Goal: Transaction & Acquisition: Purchase product/service

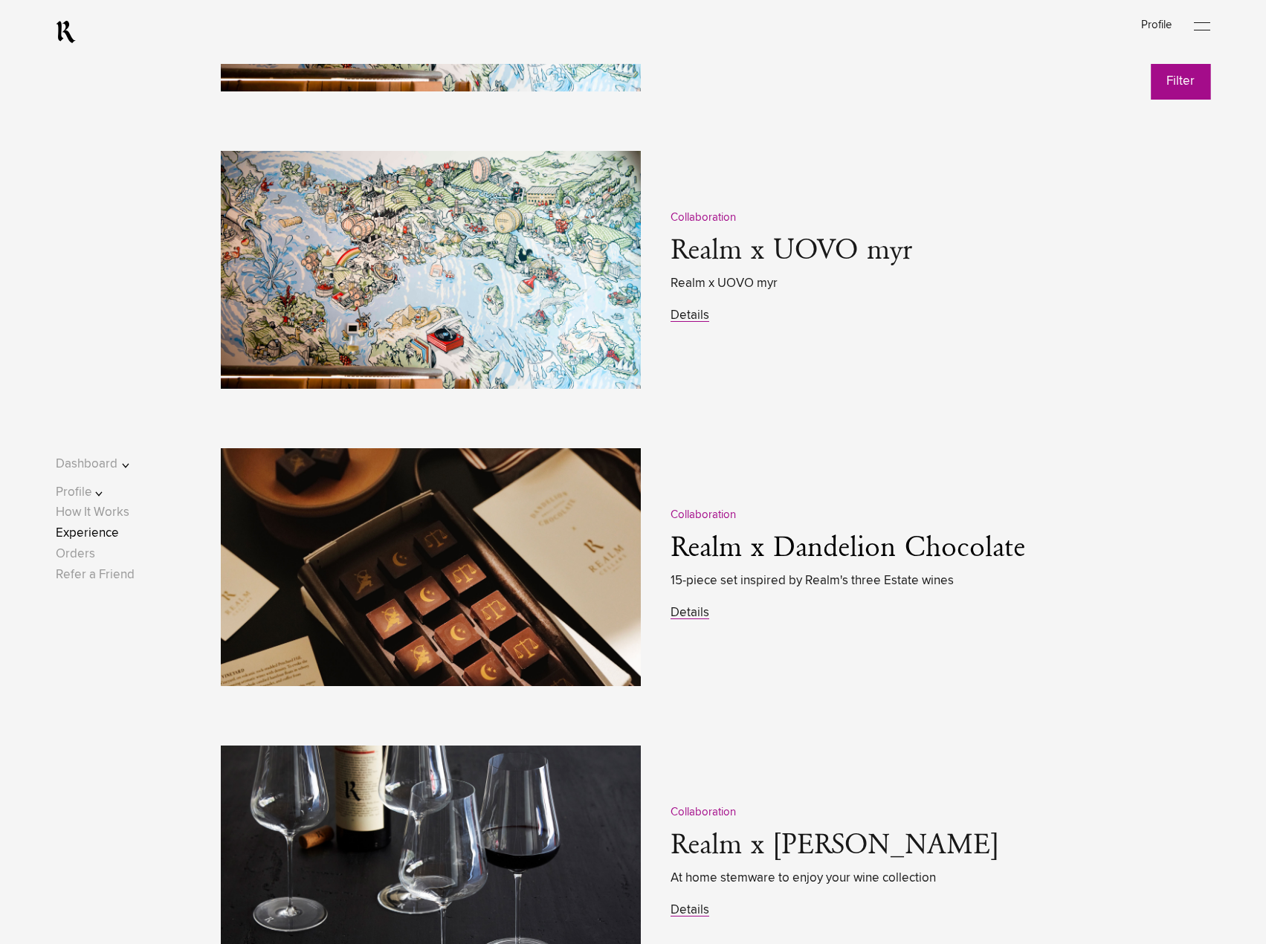
scroll to position [2080, 0]
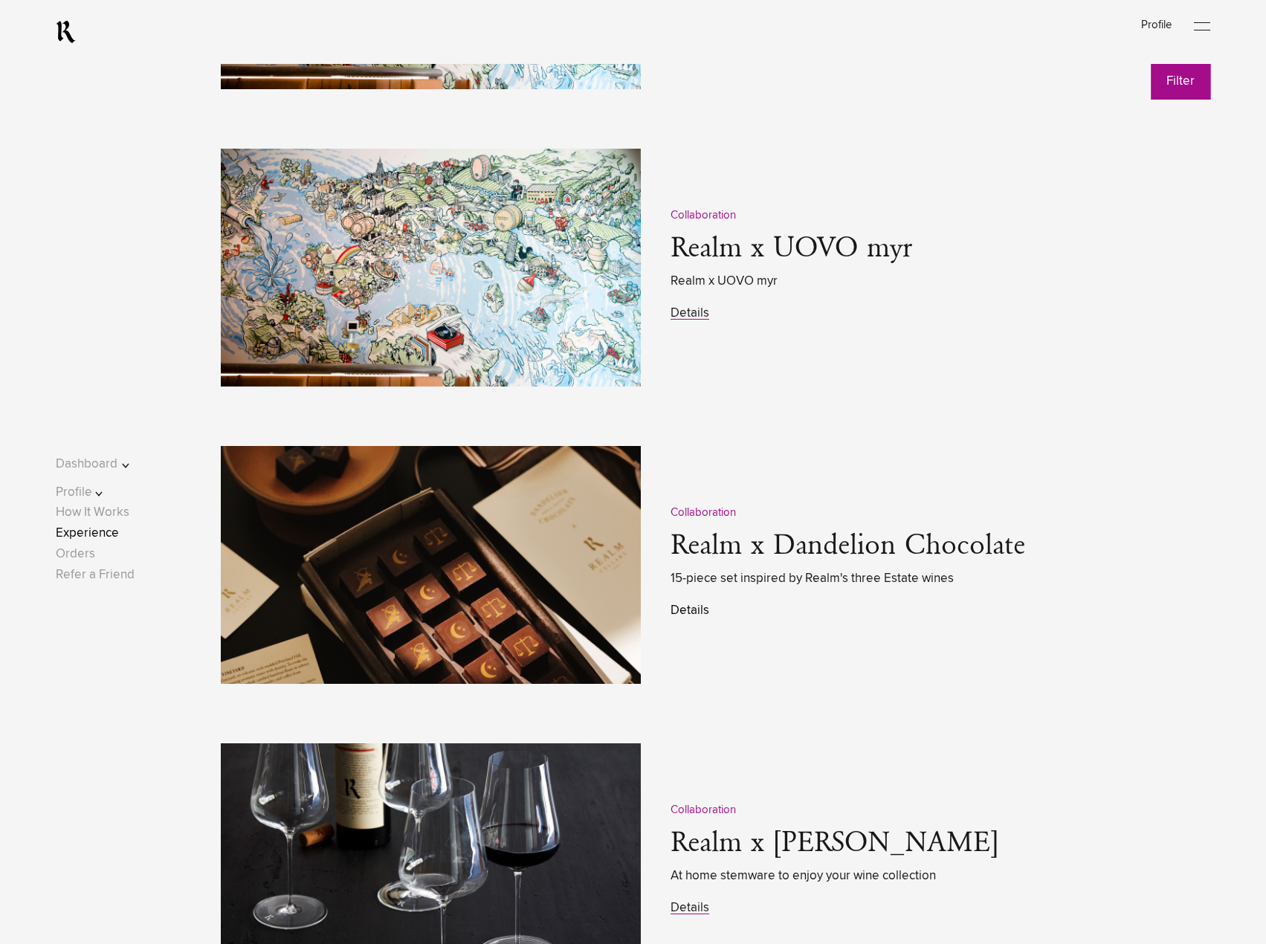
click at [690, 613] on link "Details" at bounding box center [690, 610] width 39 height 13
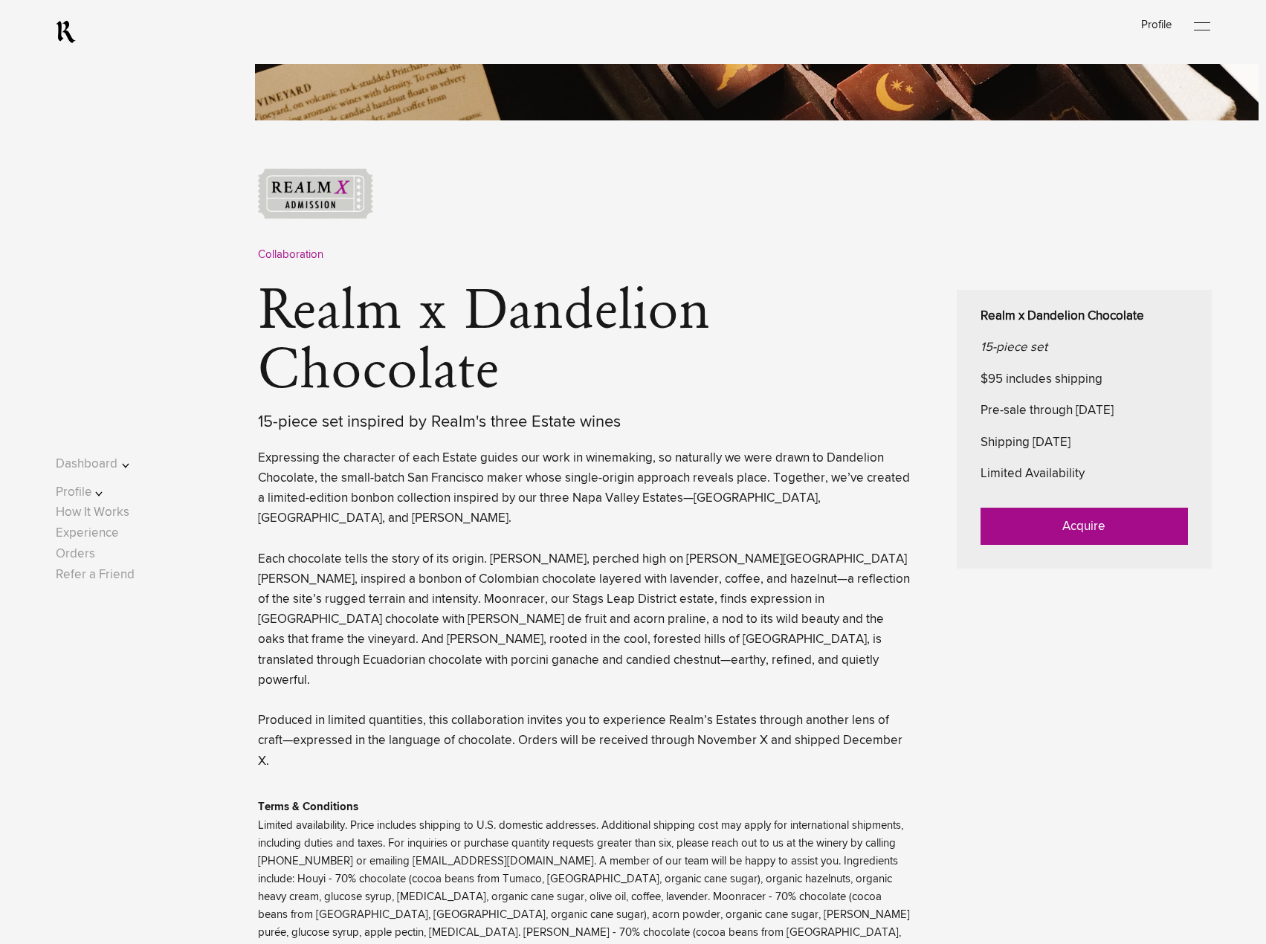
scroll to position [520, 0]
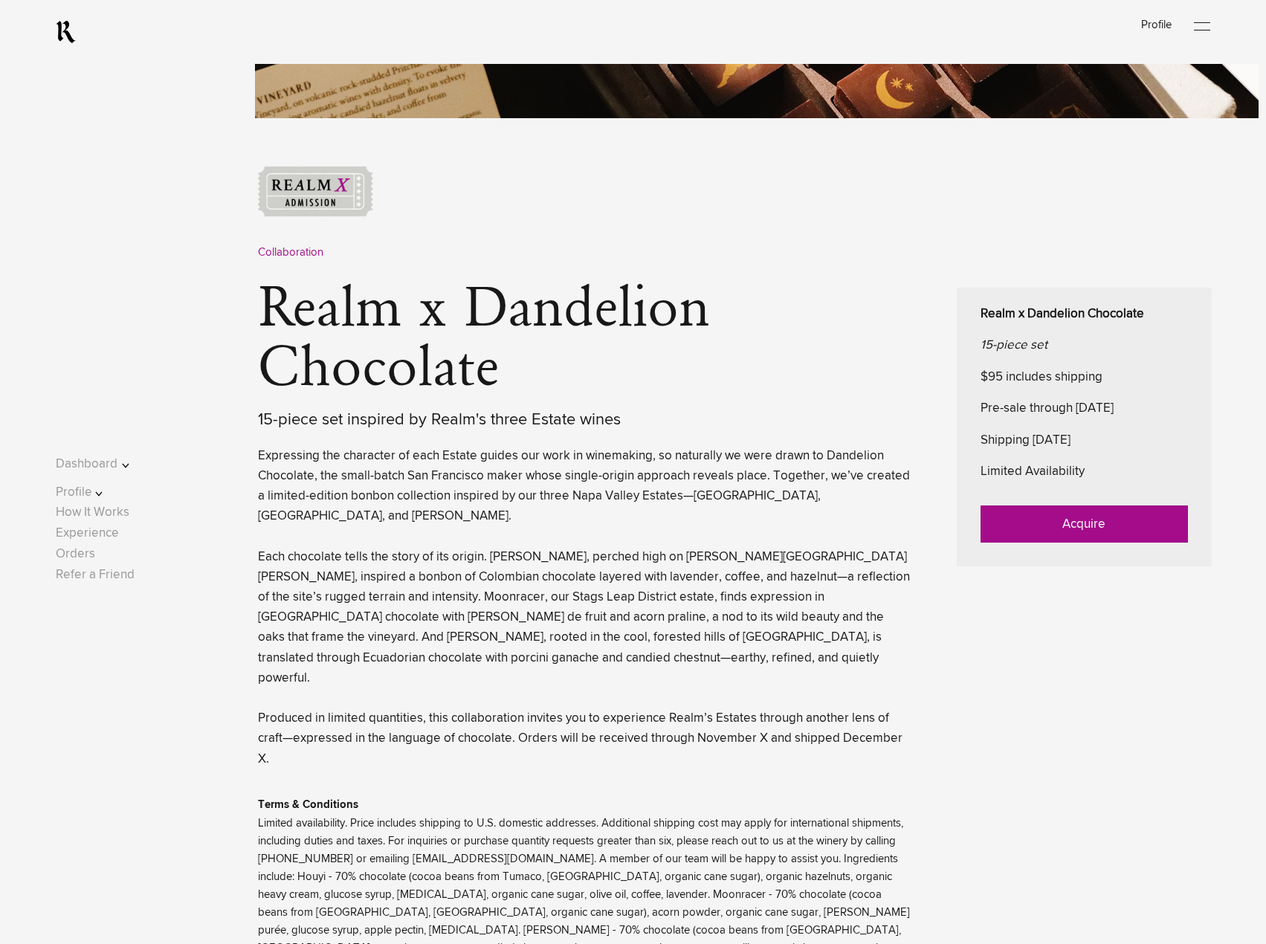
click at [1048, 522] on link "Acquire" at bounding box center [1084, 524] width 207 height 37
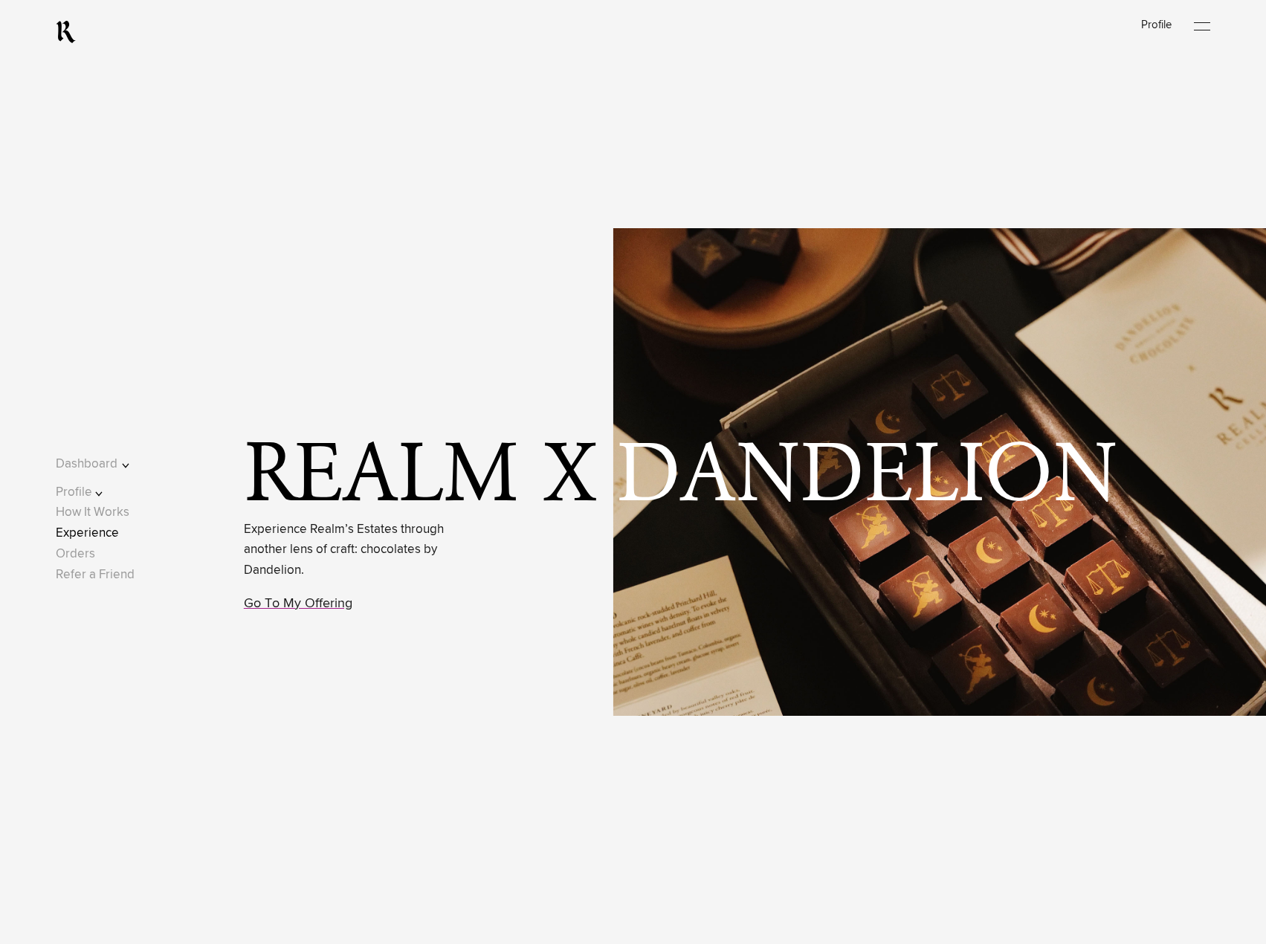
click at [97, 537] on link "Experience" at bounding box center [87, 533] width 63 height 13
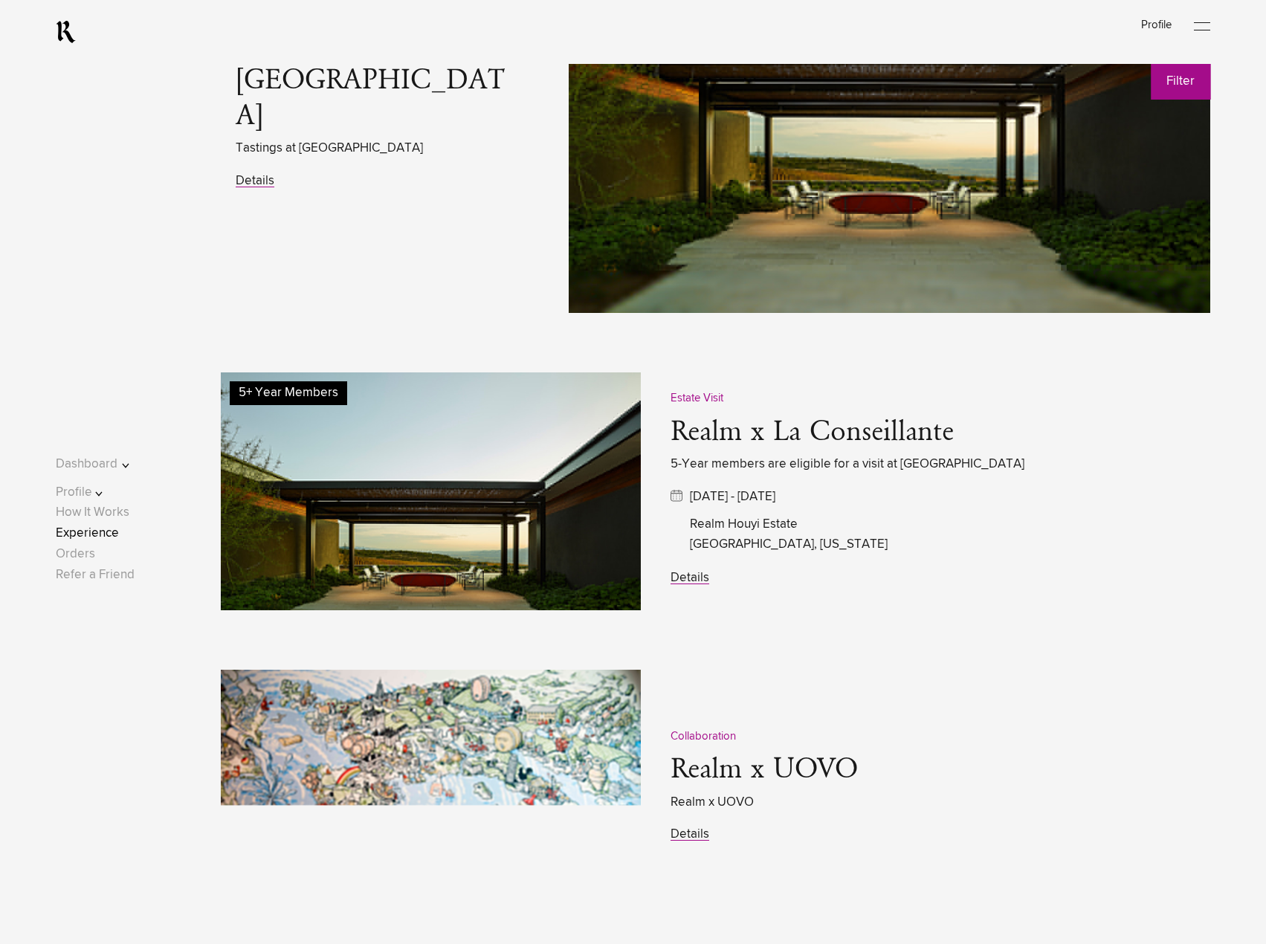
scroll to position [1263, 0]
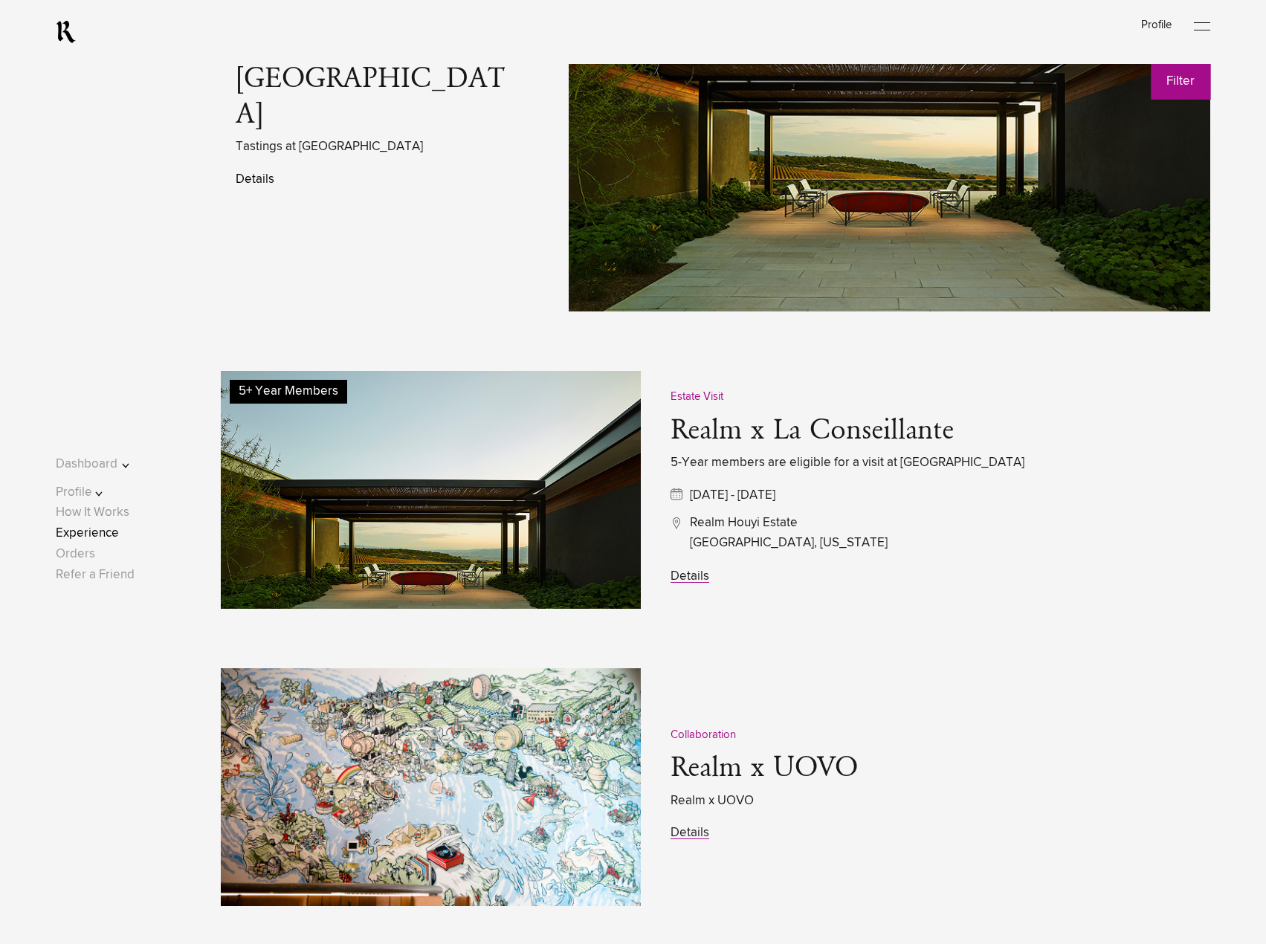
click at [250, 173] on link "Details" at bounding box center [255, 179] width 39 height 13
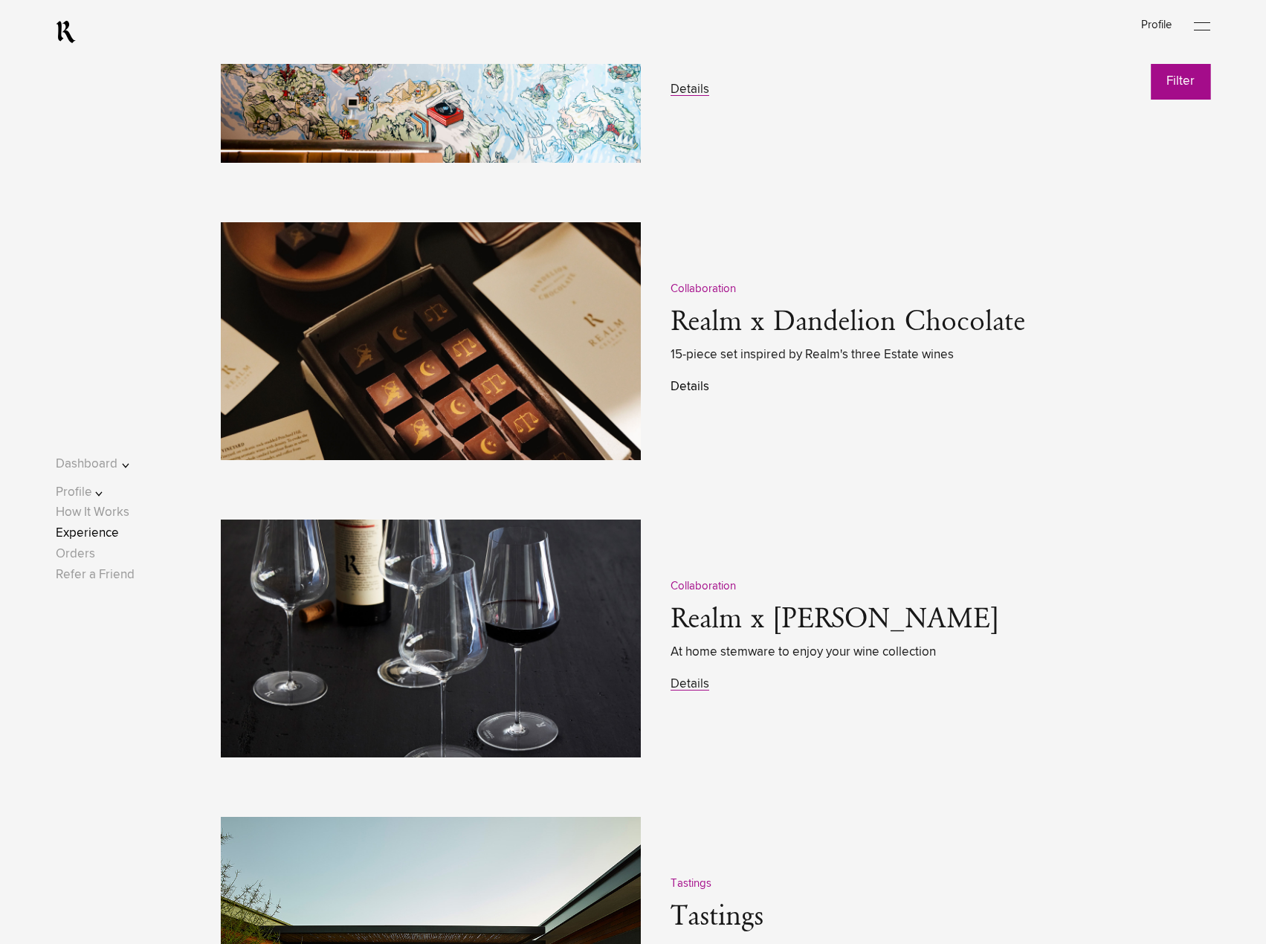
scroll to position [2305, 0]
click at [676, 391] on link "Details" at bounding box center [690, 386] width 39 height 13
